Goal: Check status: Check status

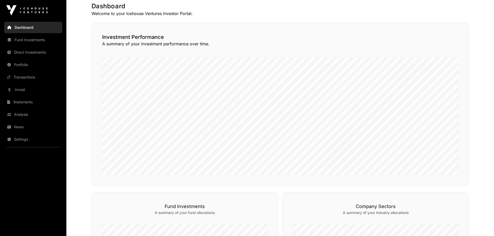
scroll to position [130, 0]
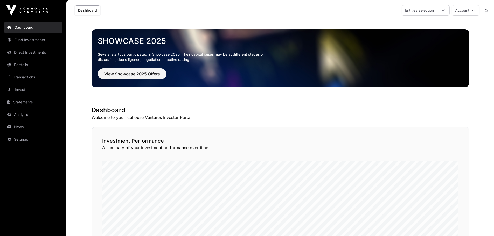
click at [20, 40] on link "Fund Investments" at bounding box center [33, 39] width 58 height 11
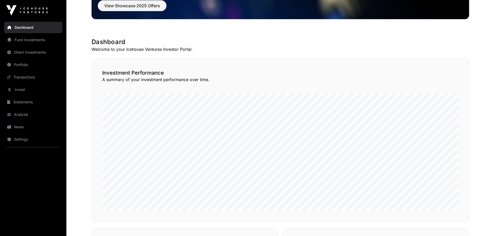
scroll to position [78, 0]
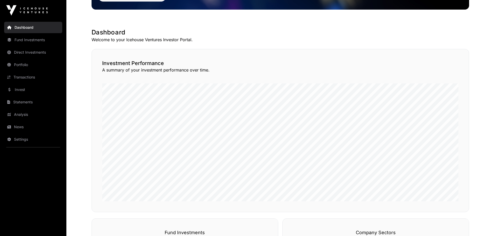
click at [19, 40] on link "Fund Investments" at bounding box center [33, 39] width 58 height 11
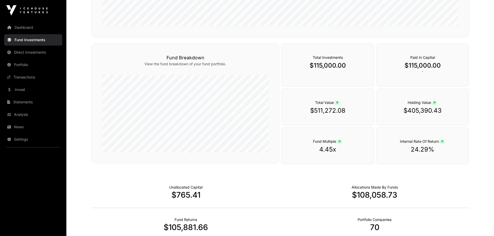
scroll to position [174, 0]
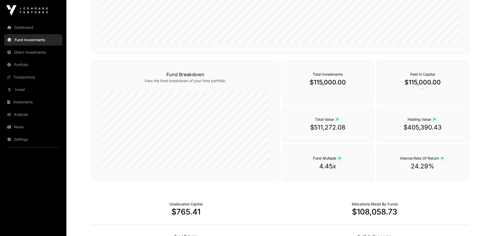
click at [22, 26] on link "Dashboard" at bounding box center [33, 27] width 58 height 11
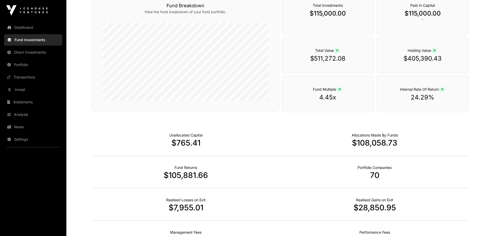
scroll to position [252, 0]
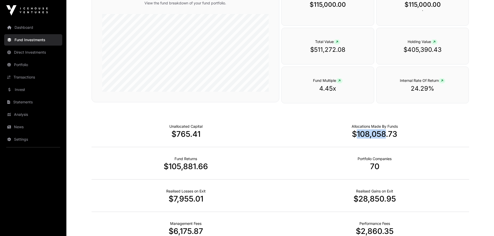
drag, startPoint x: 358, startPoint y: 135, endPoint x: 386, endPoint y: 135, distance: 27.8
click at [386, 135] on p "$108,058.73" at bounding box center [375, 133] width 189 height 9
copy p "108,058"
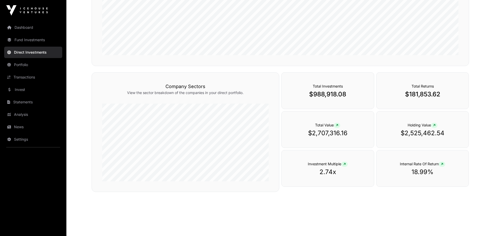
scroll to position [145, 0]
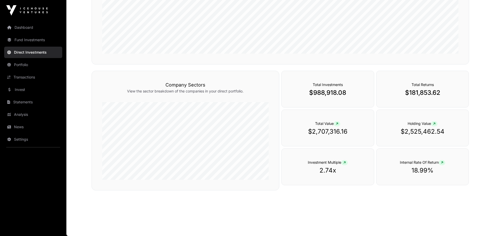
click at [440, 92] on p "$181,853.62" at bounding box center [423, 93] width 72 height 8
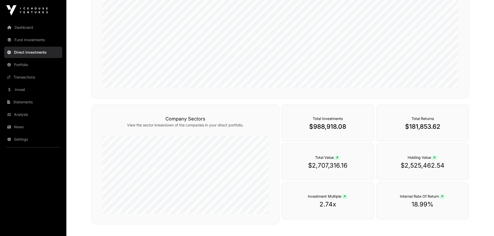
scroll to position [119, 0]
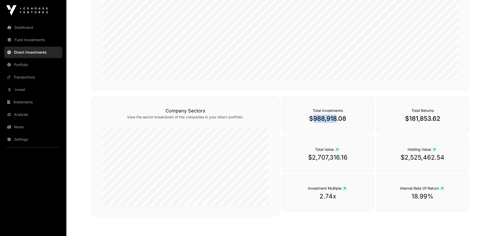
drag, startPoint x: 313, startPoint y: 119, endPoint x: 338, endPoint y: 122, distance: 24.5
click at [338, 122] on p "$988,918.08" at bounding box center [328, 119] width 72 height 8
copy p "988,918"
drag, startPoint x: 409, startPoint y: 121, endPoint x: 432, endPoint y: 121, distance: 22.1
click at [432, 121] on p "$181,853.62" at bounding box center [423, 119] width 72 height 8
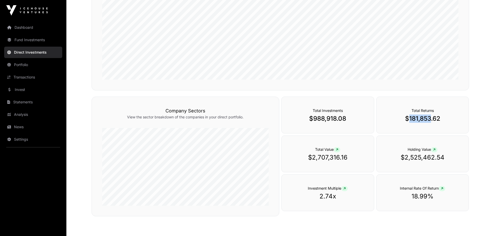
copy p "181,853"
